Goal: Task Accomplishment & Management: Manage account settings

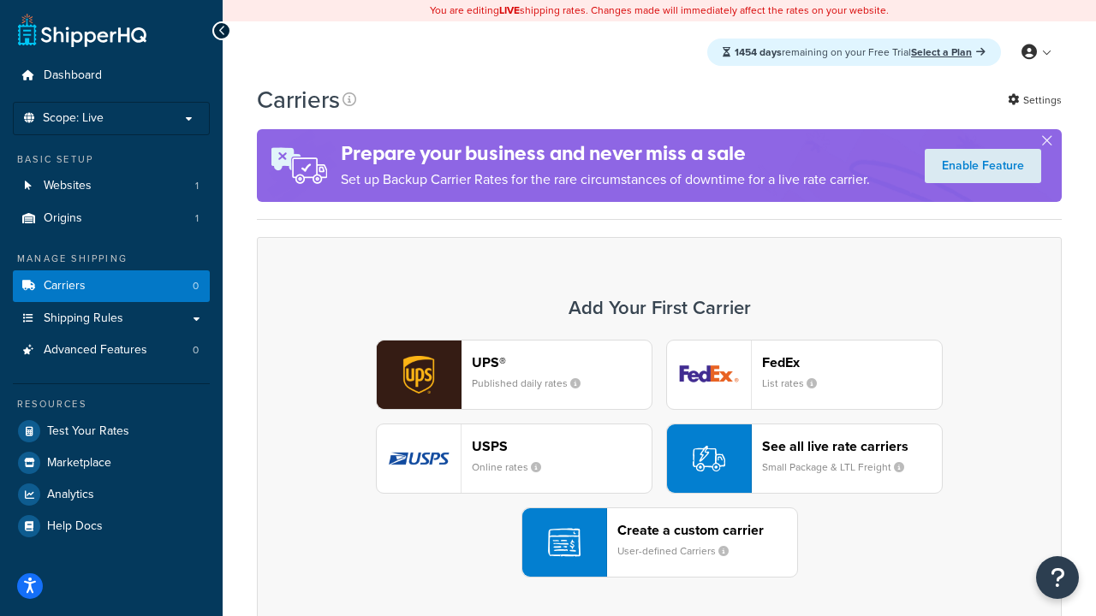
click at [659, 459] on div "UPS® Published daily rates FedEx List rates USPS Online rates See all live rate…" at bounding box center [659, 459] width 769 height 238
click at [852, 362] on header "FedEx" at bounding box center [852, 362] width 180 height 16
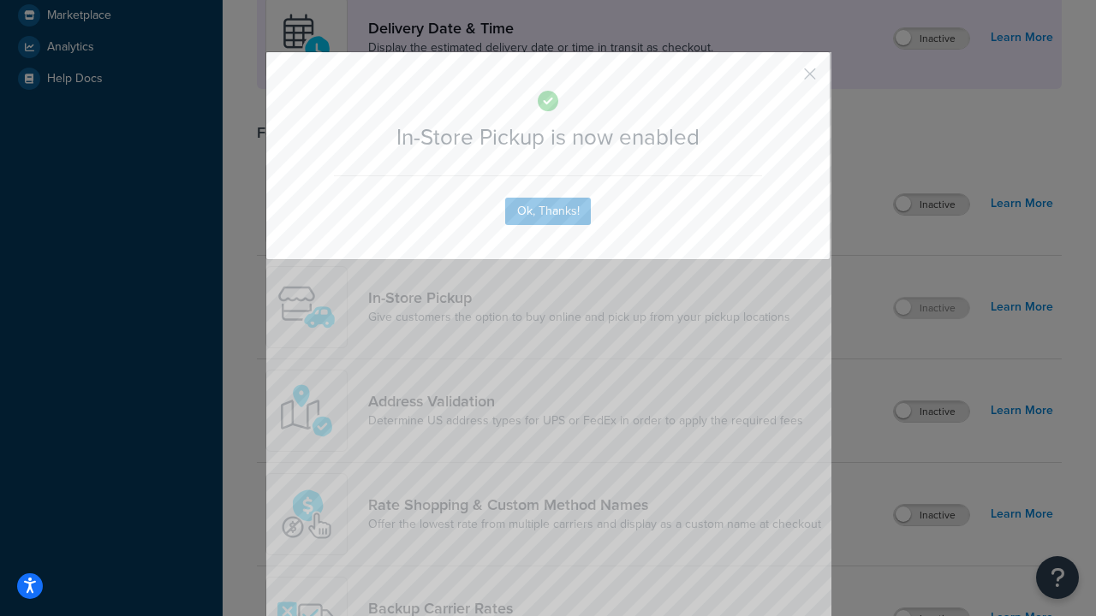
scroll to position [480, 0]
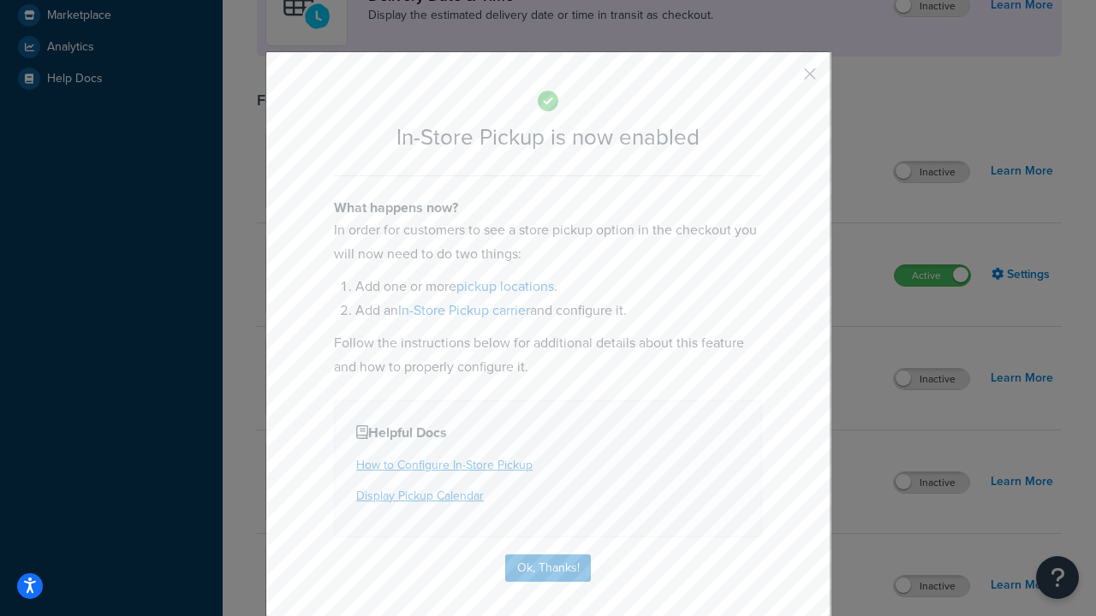
click at [784, 80] on button "button" at bounding box center [784, 80] width 4 height 4
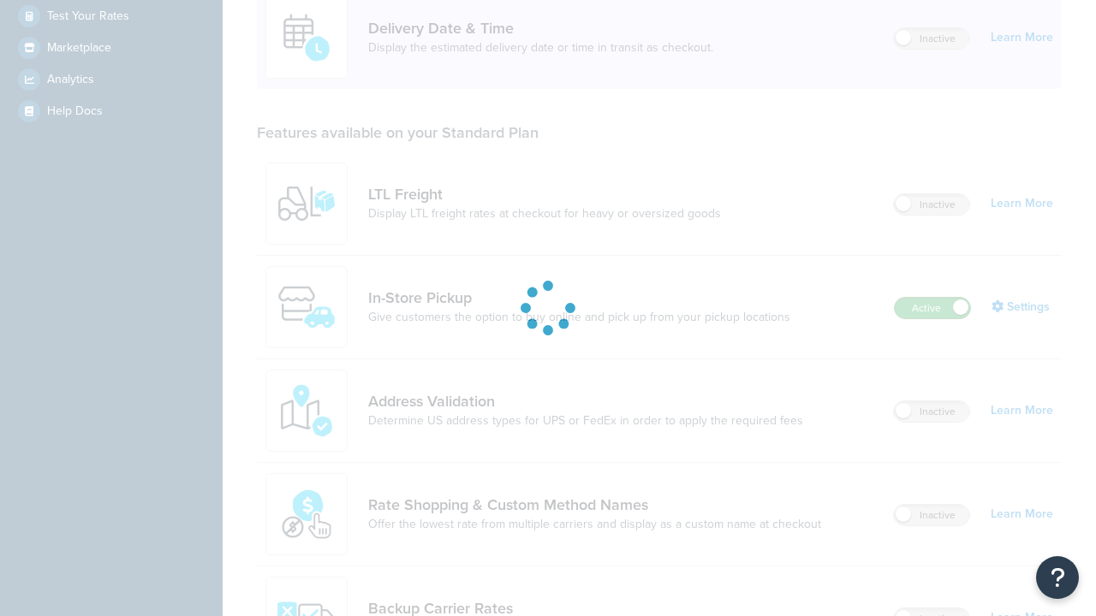
click at [932, 298] on label "Active" at bounding box center [932, 308] width 75 height 21
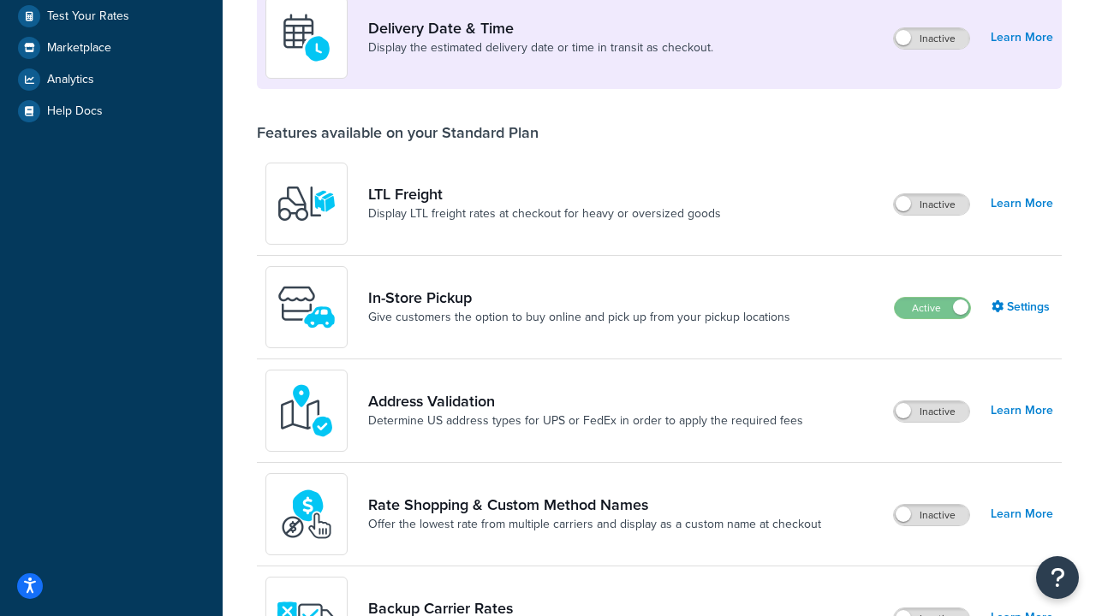
scroll to position [746, 0]
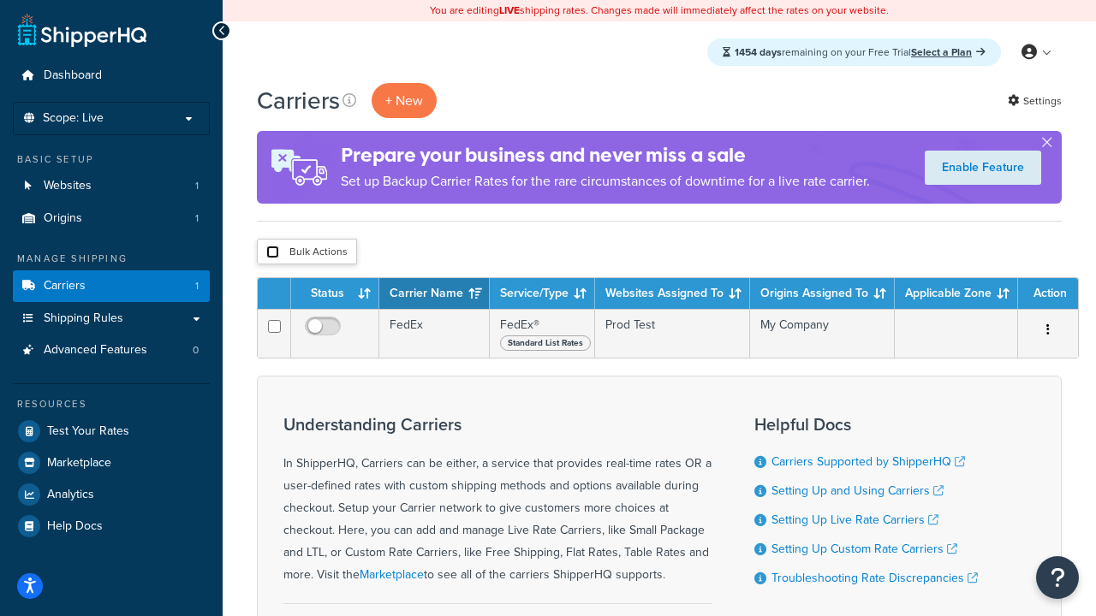
click at [272, 253] on input "checkbox" at bounding box center [272, 252] width 13 height 13
checkbox input "true"
click at [0, 0] on button "Delete" at bounding box center [0, 0] width 0 height 0
